Goal: Task Accomplishment & Management: Manage account settings

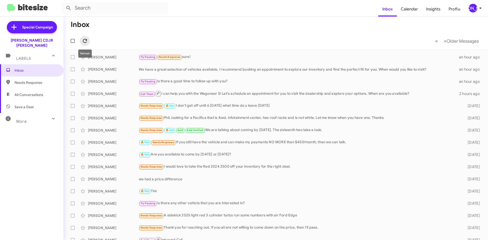
click at [82, 43] on icon at bounding box center [85, 41] width 6 height 6
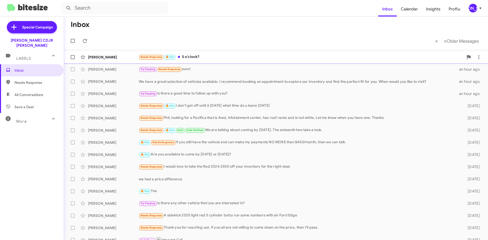
click at [235, 61] on div "[PERSON_NAME] Needs Response 🔥 Hot 5 o'clock? an hour ago" at bounding box center [276, 57] width 416 height 10
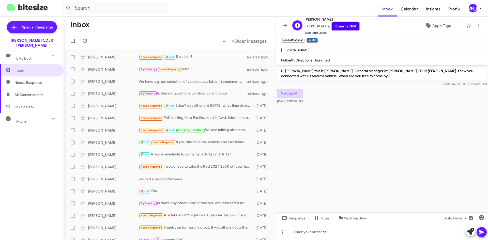
click at [336, 29] on link "Open in CRM" at bounding box center [345, 26] width 27 height 8
drag, startPoint x: 283, startPoint y: 26, endPoint x: 467, endPoint y: 15, distance: 184.3
click at [284, 26] on icon at bounding box center [285, 26] width 6 height 6
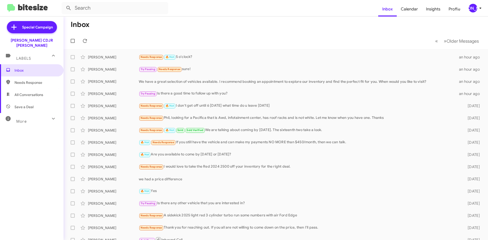
click at [470, 9] on div "[PERSON_NAME]" at bounding box center [473, 8] width 9 height 9
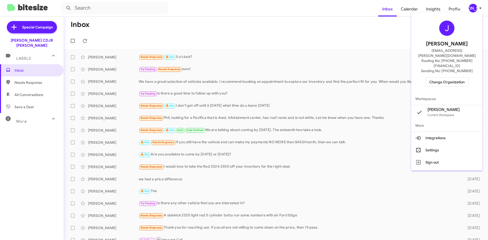
click at [443, 78] on span "Change Organization" at bounding box center [446, 82] width 35 height 9
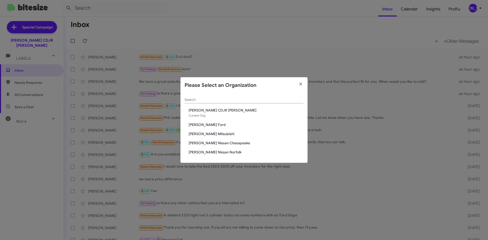
click at [220, 135] on span "[PERSON_NAME] Mitsubishi" at bounding box center [246, 133] width 115 height 5
click at [220, 134] on span "[PERSON_NAME] Mitsubishi" at bounding box center [246, 133] width 115 height 5
